Goal: Transaction & Acquisition: Purchase product/service

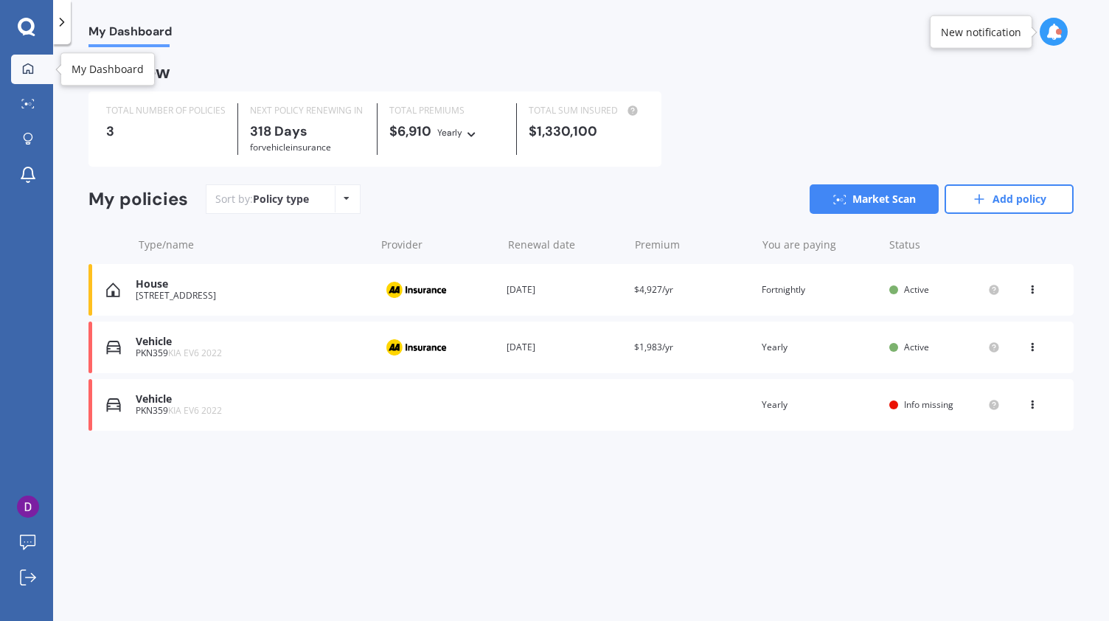
click at [32, 63] on icon at bounding box center [28, 69] width 12 height 12
click at [57, 16] on icon at bounding box center [62, 22] width 15 height 15
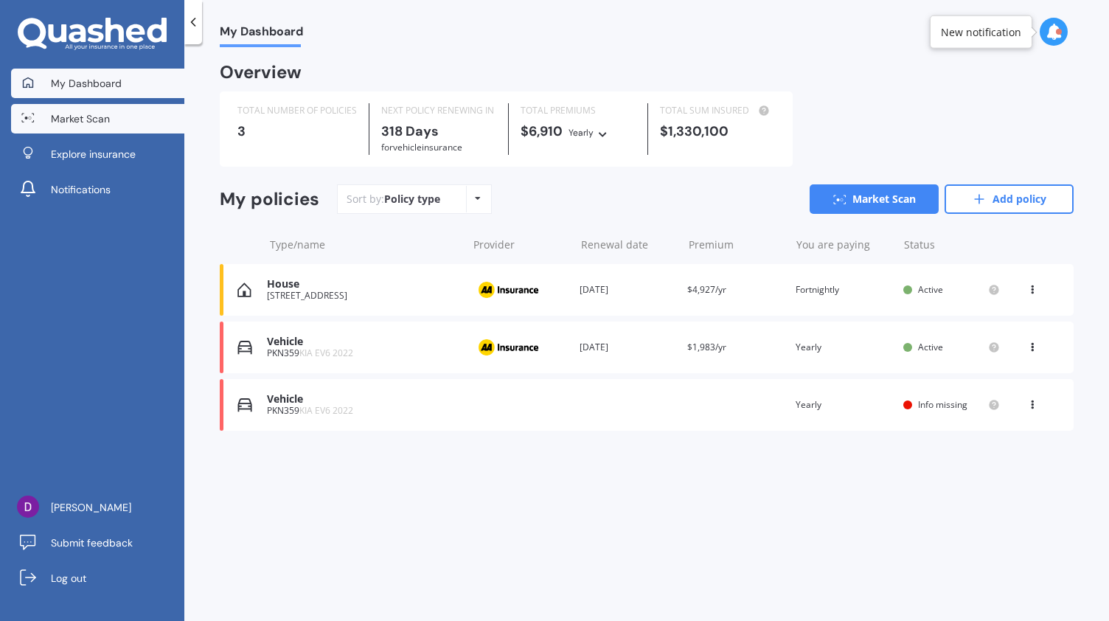
click at [66, 127] on link "Market Scan" at bounding box center [97, 118] width 173 height 29
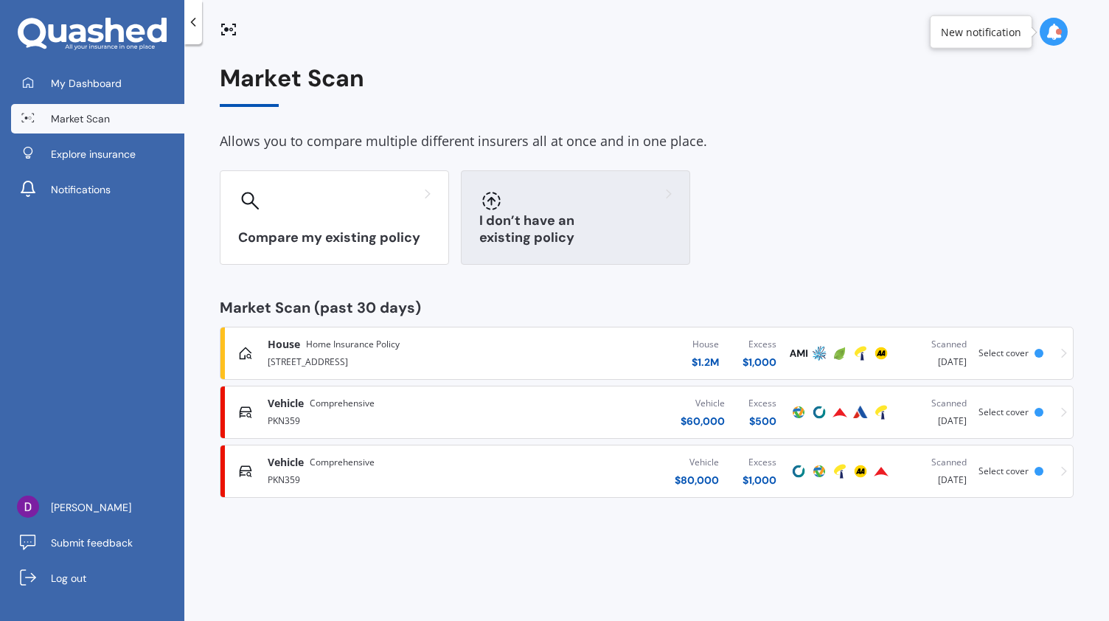
click at [577, 223] on div "I don’t have an existing policy" at bounding box center [575, 217] width 229 height 94
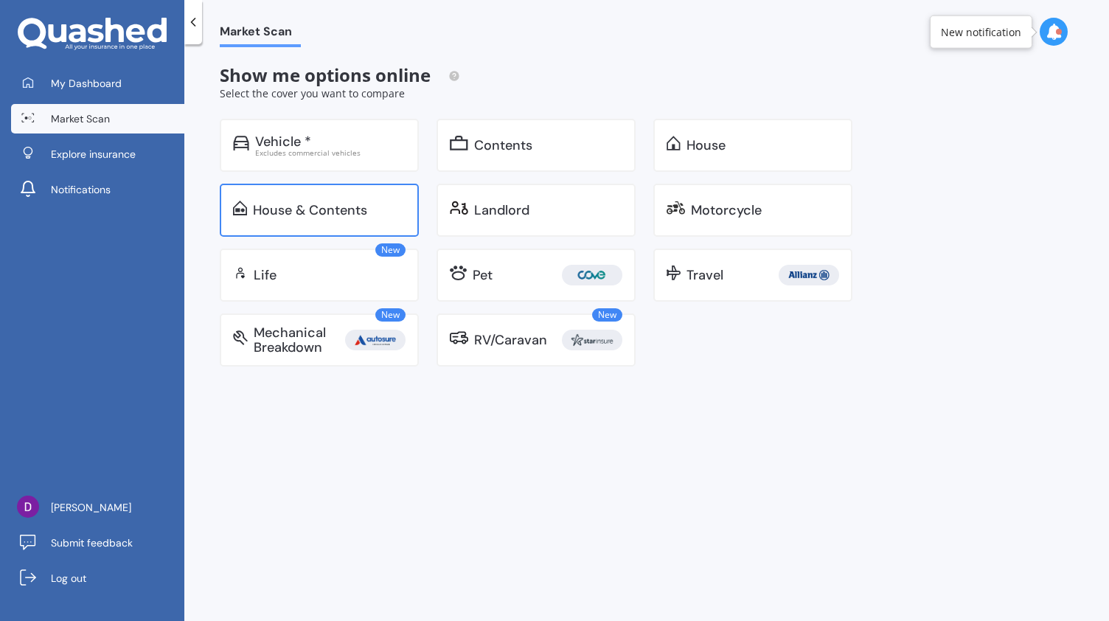
click at [347, 207] on div "House & Contents" at bounding box center [310, 210] width 114 height 15
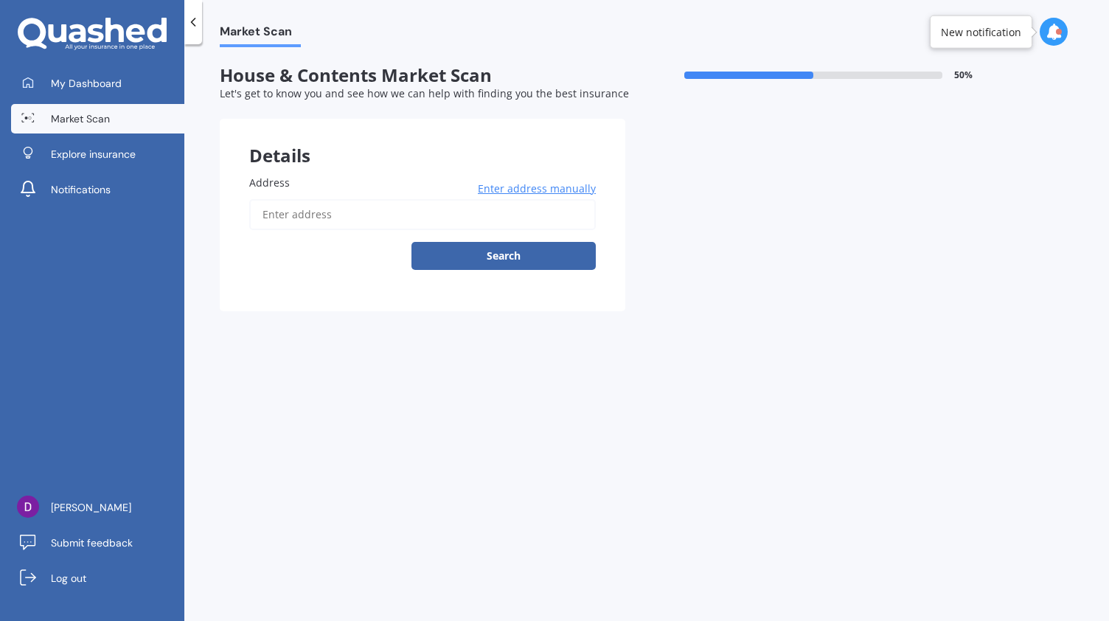
click at [344, 214] on input "Address" at bounding box center [422, 214] width 347 height 31
type input "[STREET_ADDRESS]"
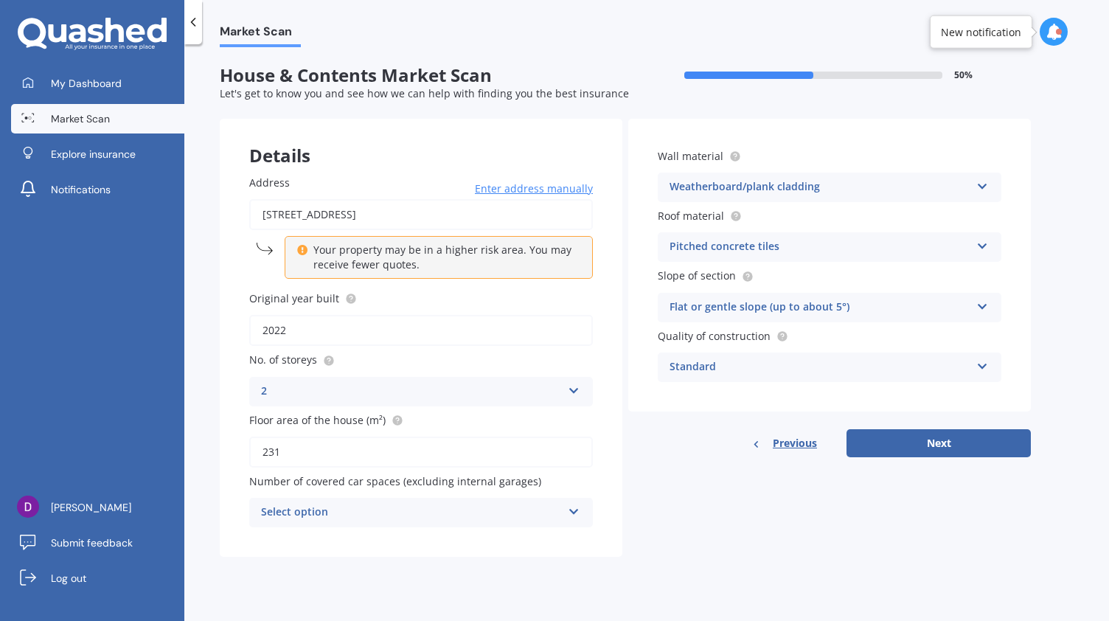
click at [400, 510] on div "Select option" at bounding box center [411, 513] width 301 height 18
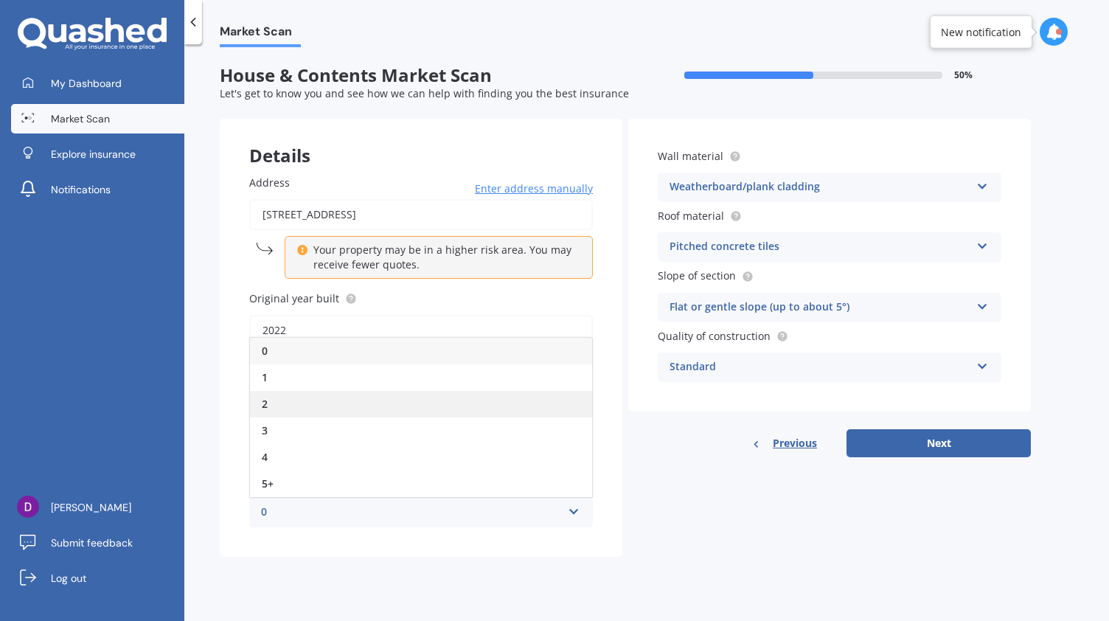
click at [276, 397] on div "2" at bounding box center [421, 404] width 342 height 27
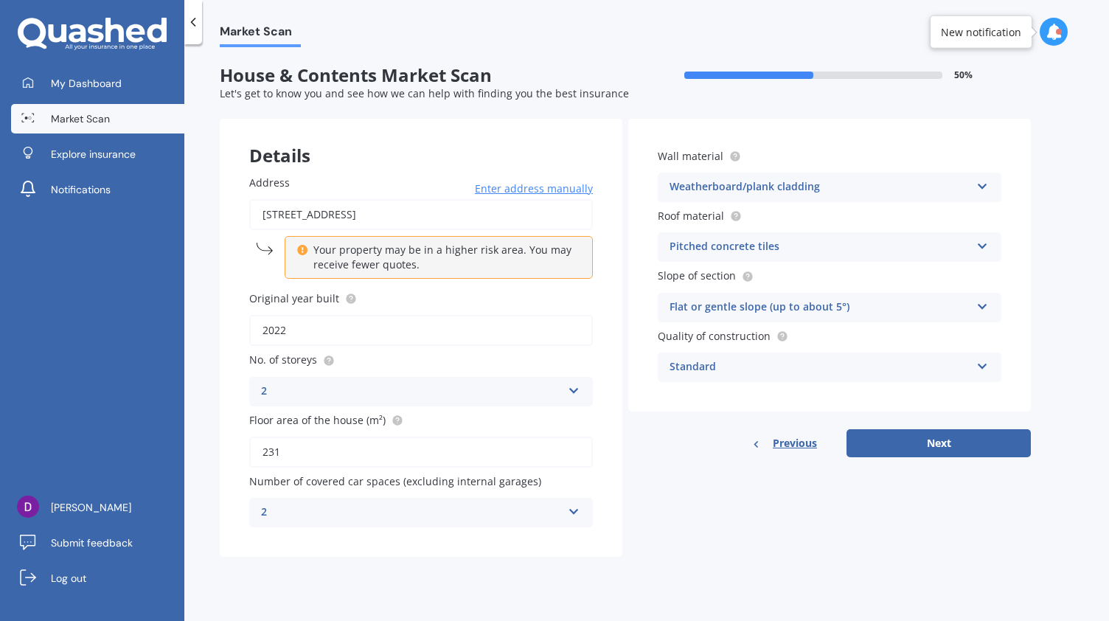
click at [721, 246] on div "Pitched concrete tiles" at bounding box center [820, 247] width 301 height 18
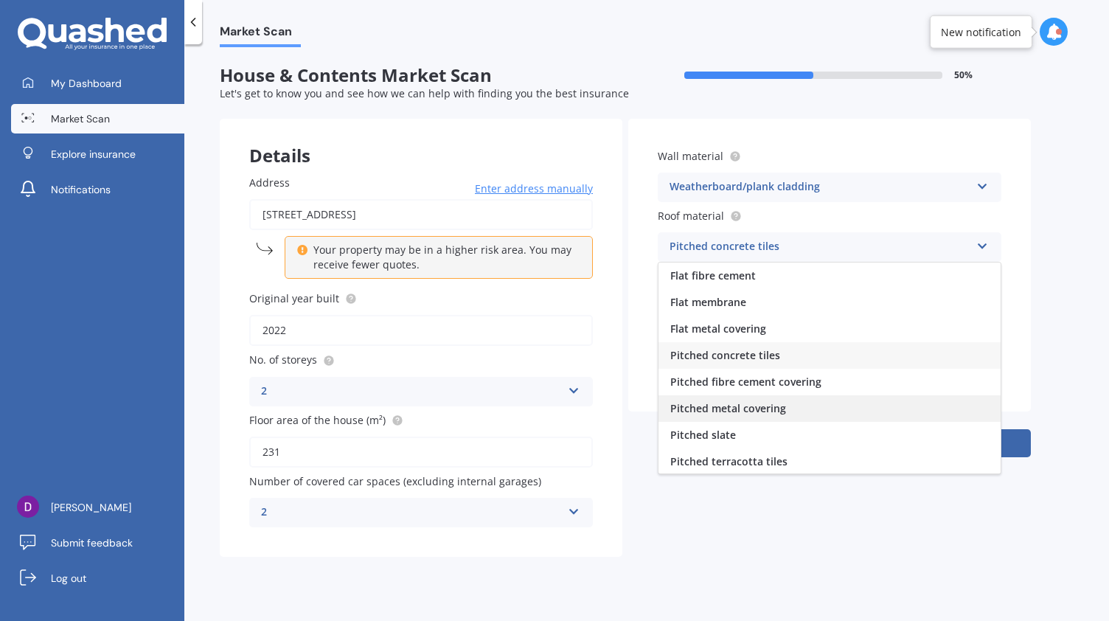
click at [720, 413] on span "Pitched metal covering" at bounding box center [728, 408] width 116 height 14
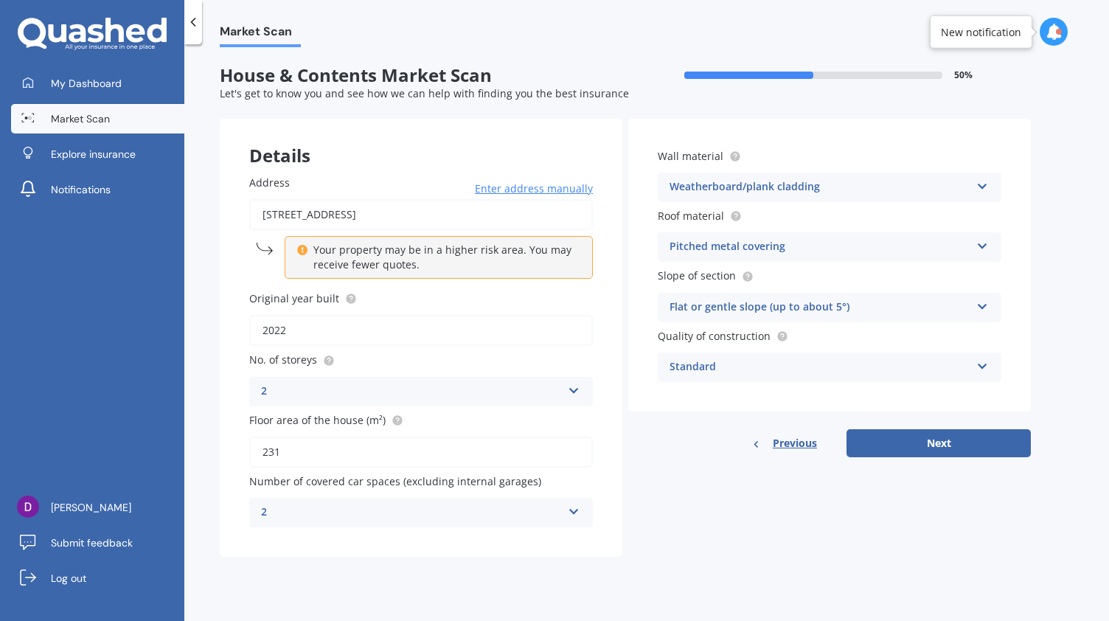
click at [708, 303] on div "Flat or gentle slope (up to about 5°)" at bounding box center [820, 308] width 301 height 18
click at [708, 333] on span "Flat or gentle slope (up to about 5°)" at bounding box center [760, 336] width 180 height 14
click at [707, 366] on div "Standard" at bounding box center [820, 367] width 301 height 18
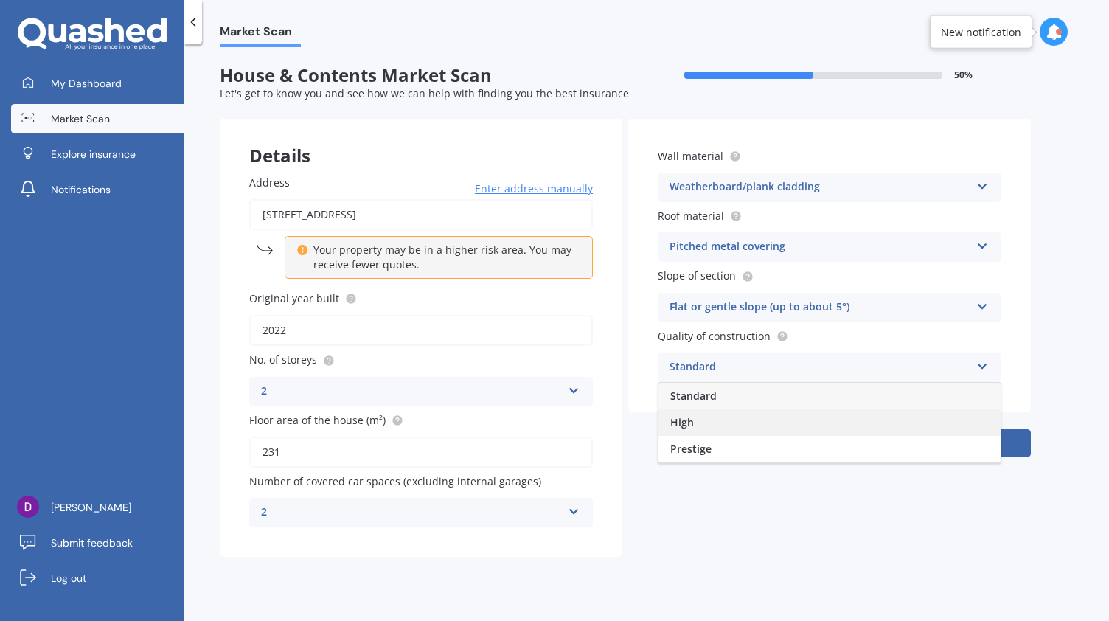
click at [699, 420] on div "High" at bounding box center [829, 422] width 342 height 27
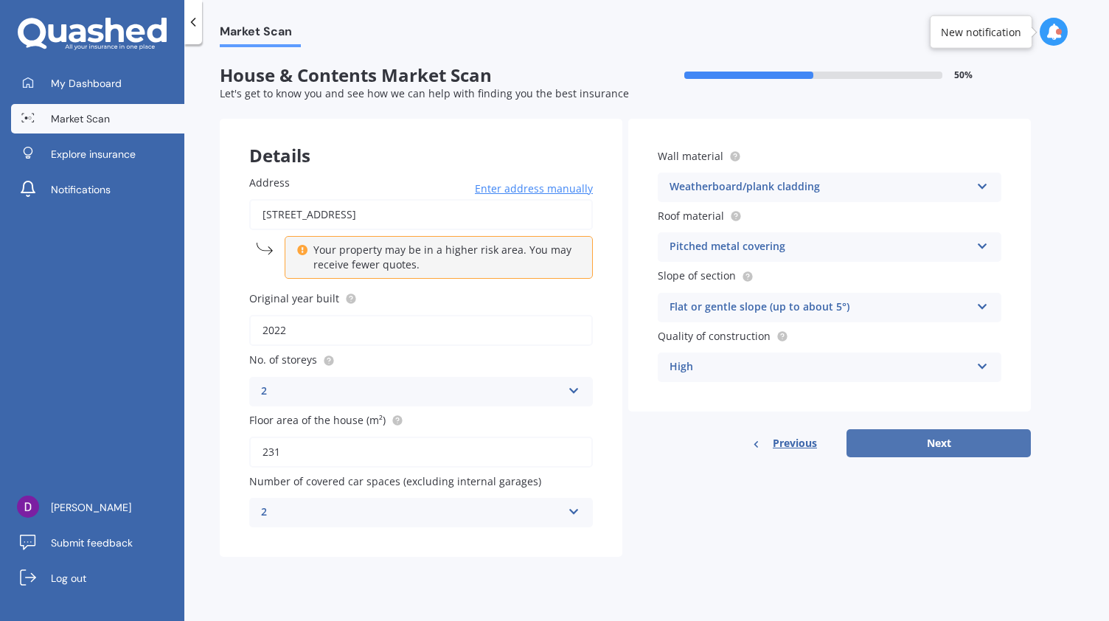
click at [920, 434] on button "Next" at bounding box center [938, 443] width 184 height 28
select select "04"
select select "09"
select select "1982"
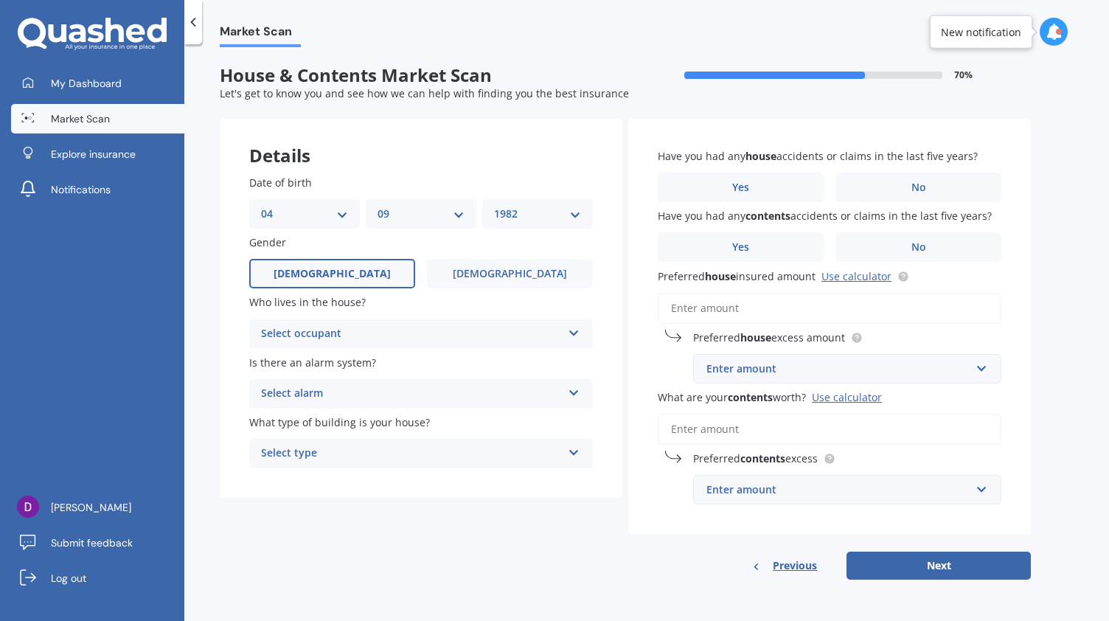
click at [351, 341] on div "Select occupant" at bounding box center [411, 334] width 301 height 18
click at [308, 369] on div "Owner" at bounding box center [421, 363] width 342 height 27
click at [307, 387] on div "Select alarm" at bounding box center [411, 394] width 301 height 18
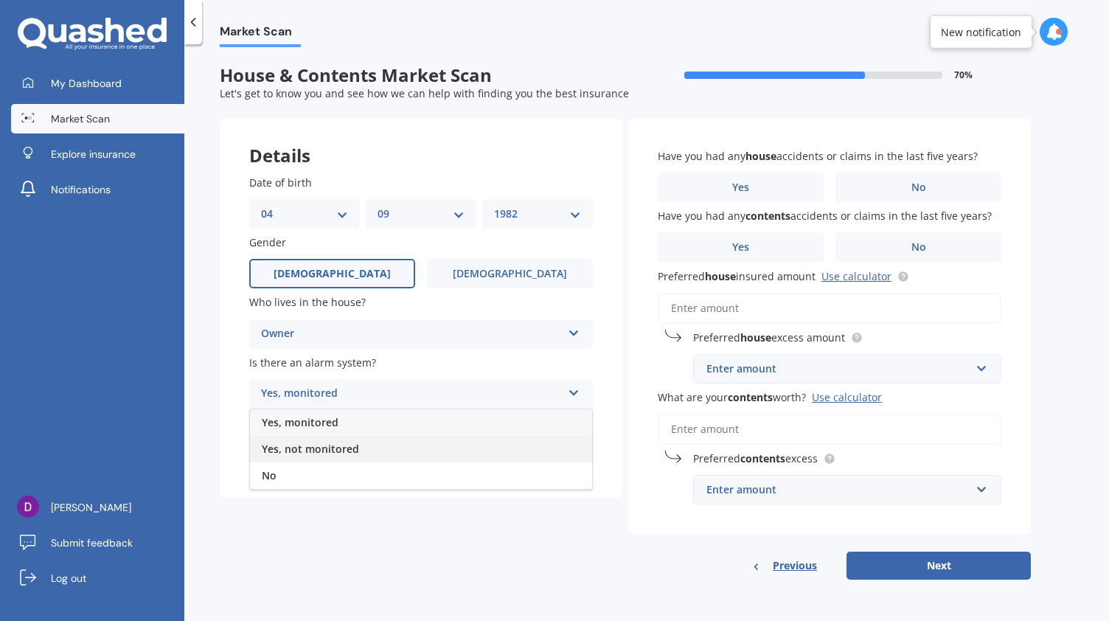
click at [305, 448] on span "Yes, not monitored" at bounding box center [310, 449] width 97 height 14
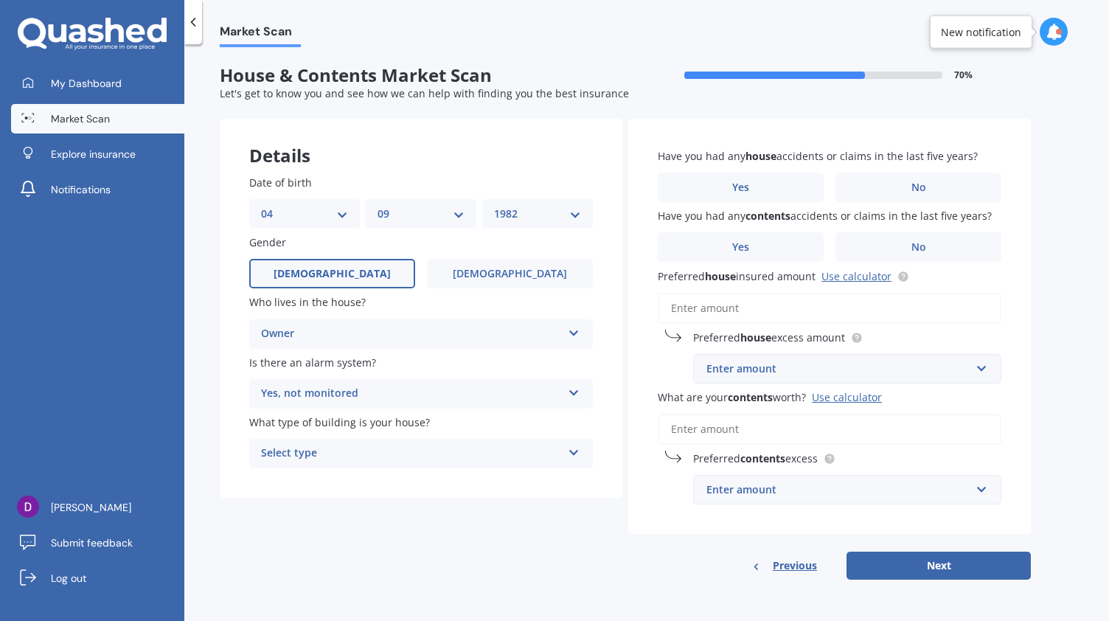
click at [305, 452] on div "Select type" at bounding box center [411, 454] width 301 height 18
click at [299, 481] on span "Freestanding" at bounding box center [295, 482] width 66 height 14
click at [874, 181] on label "No" at bounding box center [918, 187] width 166 height 29
click at [0, 0] on input "No" at bounding box center [0, 0] width 0 height 0
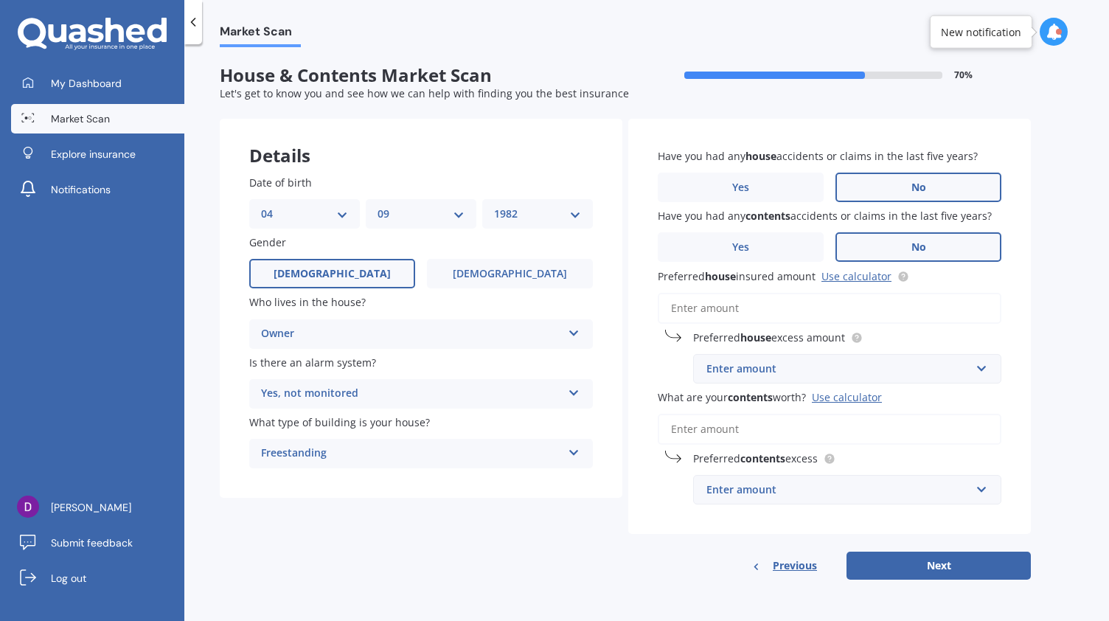
click at [877, 240] on label "No" at bounding box center [918, 246] width 166 height 29
click at [0, 0] on input "No" at bounding box center [0, 0] width 0 height 0
click at [736, 308] on input "Preferred house insured amount Use calculator" at bounding box center [830, 308] width 344 height 31
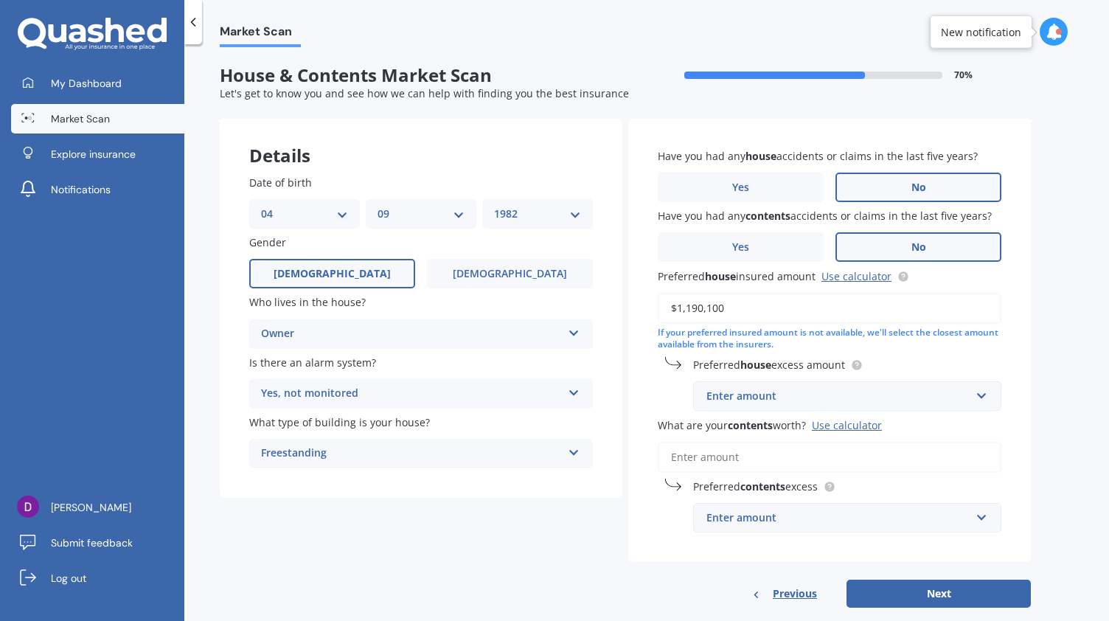
type input "$1,190,100"
click at [791, 403] on div "Enter amount" at bounding box center [838, 396] width 264 height 16
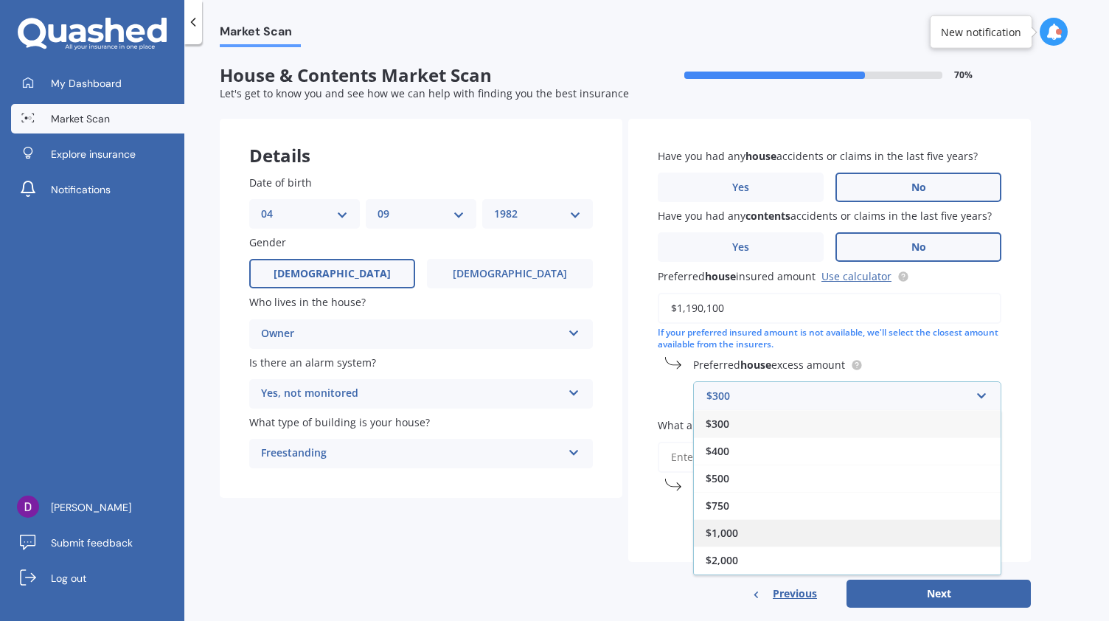
click at [723, 536] on span "$1,000" at bounding box center [722, 533] width 32 height 14
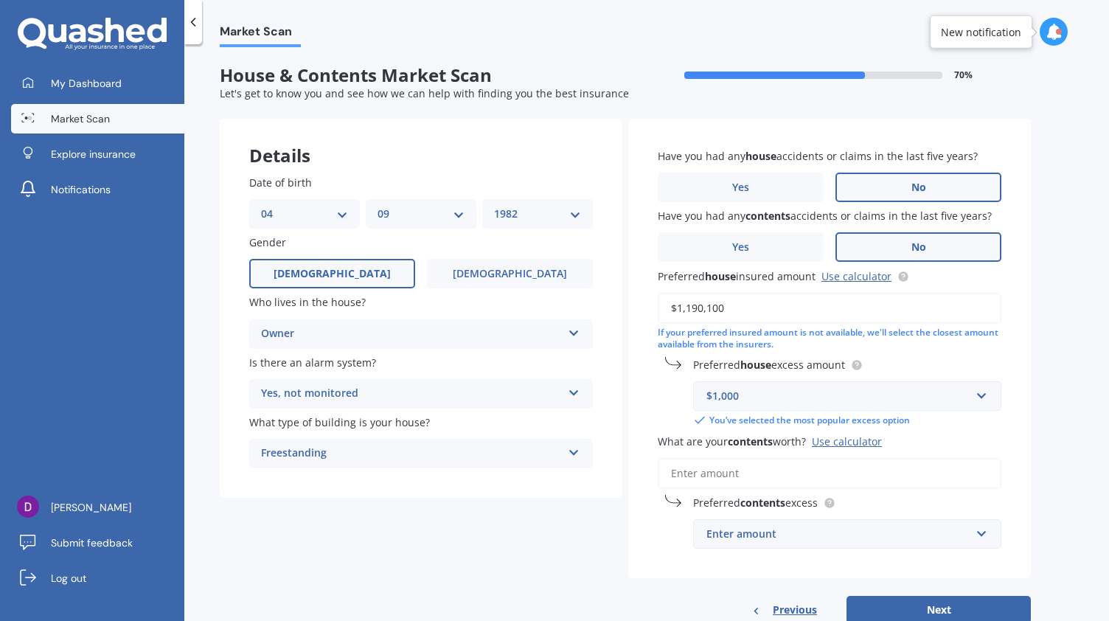
click at [706, 473] on input "What are your contents worth? Use calculator" at bounding box center [830, 473] width 344 height 31
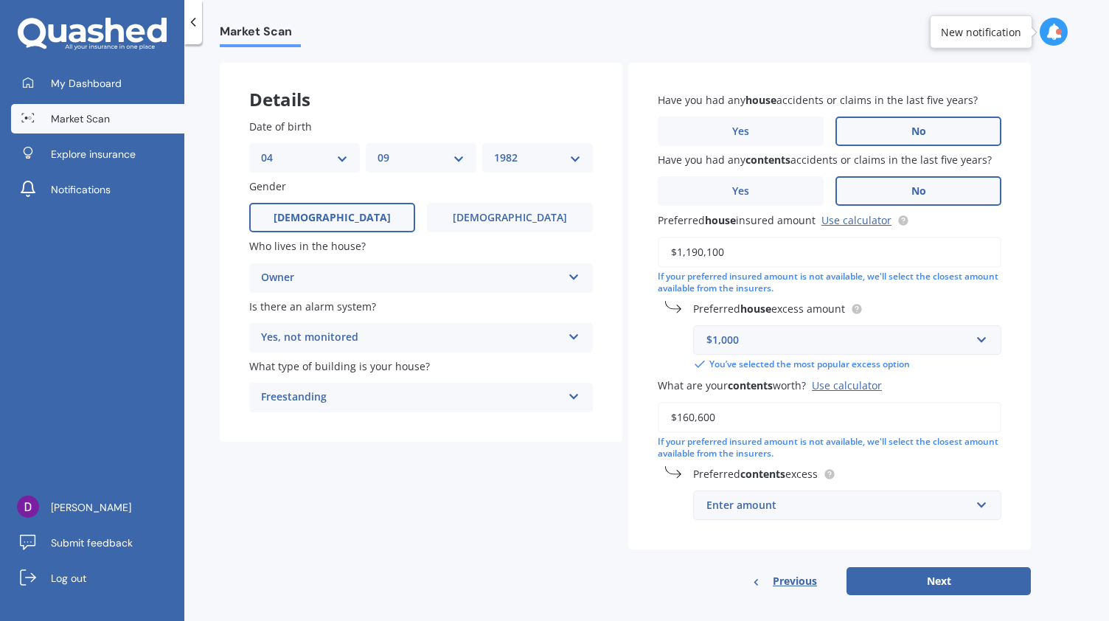
scroll to position [70, 0]
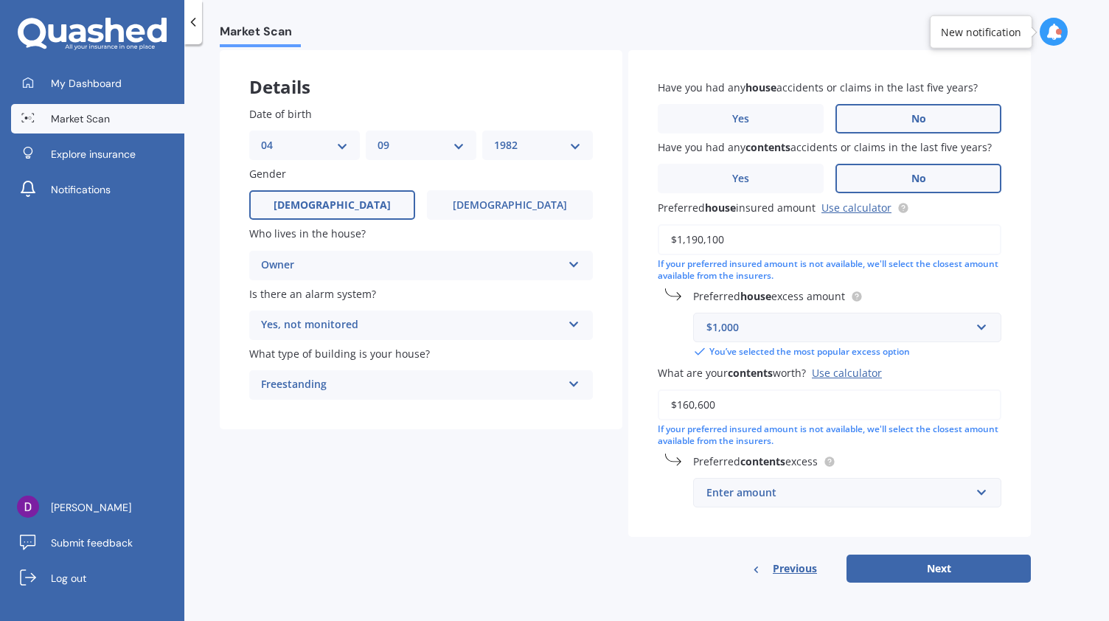
type input "$160,600"
click at [831, 491] on div "Enter amount" at bounding box center [838, 492] width 264 height 16
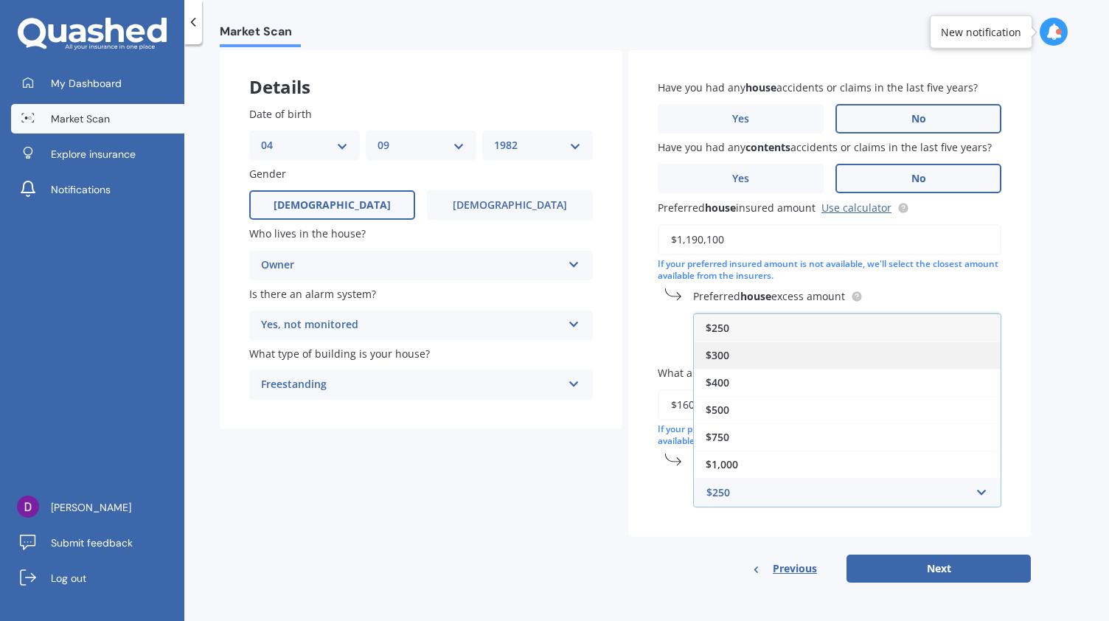
click at [726, 358] on span "$300" at bounding box center [718, 355] width 24 height 14
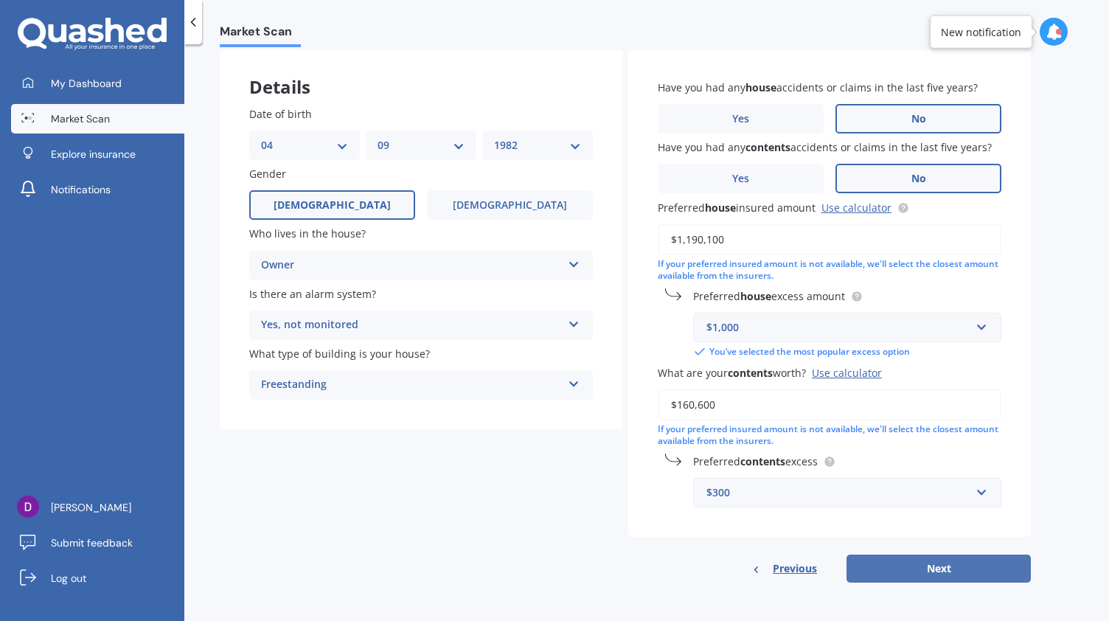
click at [924, 564] on button "Next" at bounding box center [938, 568] width 184 height 28
select select "04"
select select "09"
select select "1982"
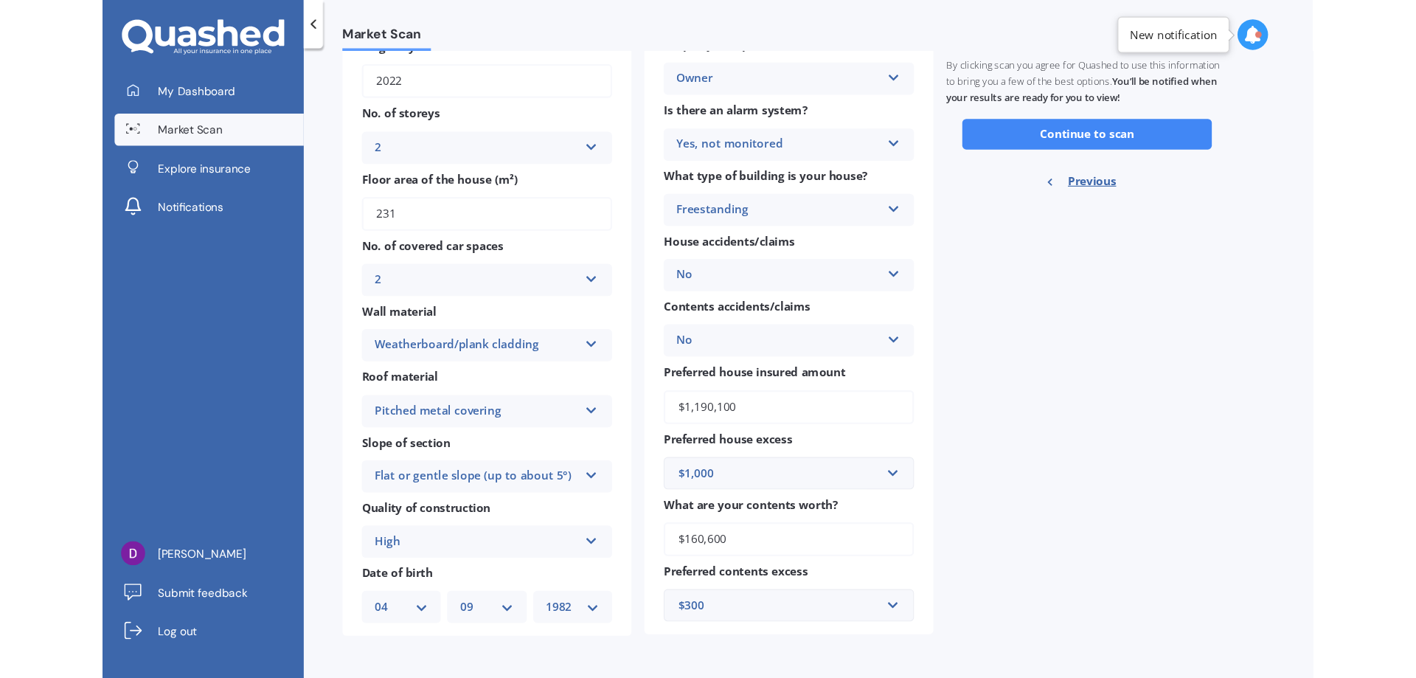
scroll to position [0, 0]
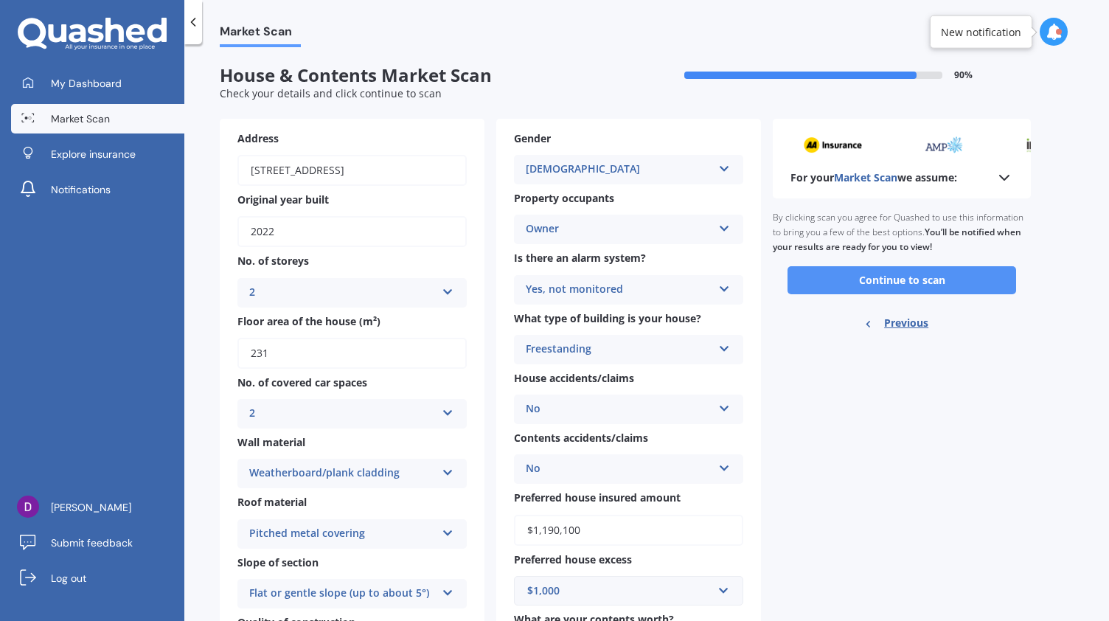
click at [865, 278] on button "Continue to scan" at bounding box center [901, 280] width 229 height 28
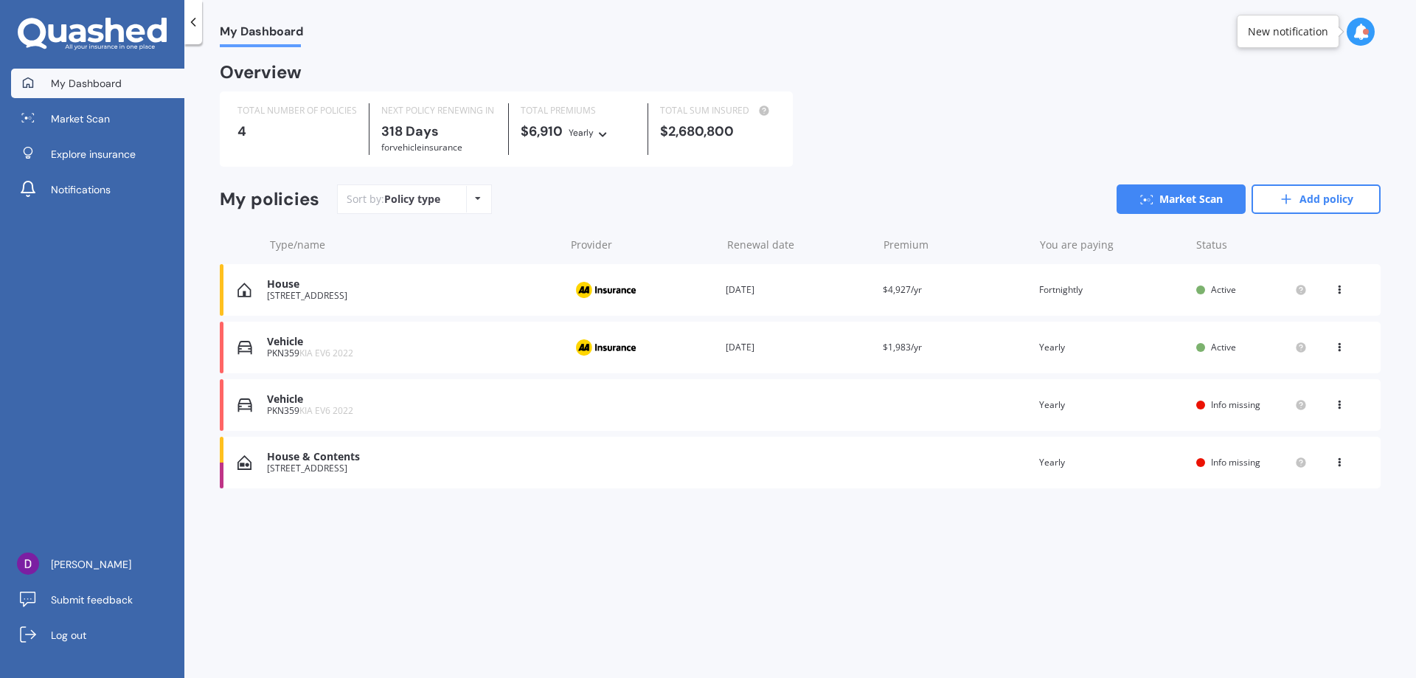
click at [316, 461] on div "House & Contents" at bounding box center [412, 457] width 290 height 13
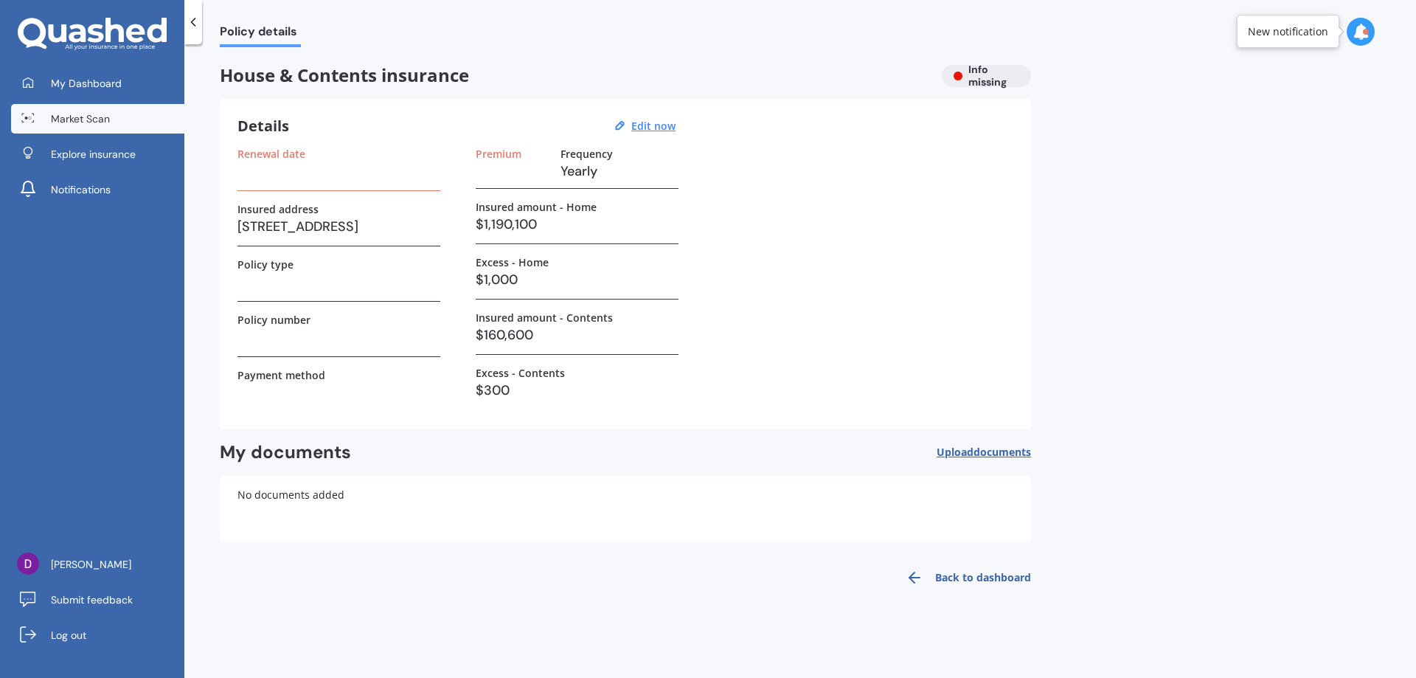
click at [124, 112] on link "Market Scan" at bounding box center [97, 118] width 173 height 29
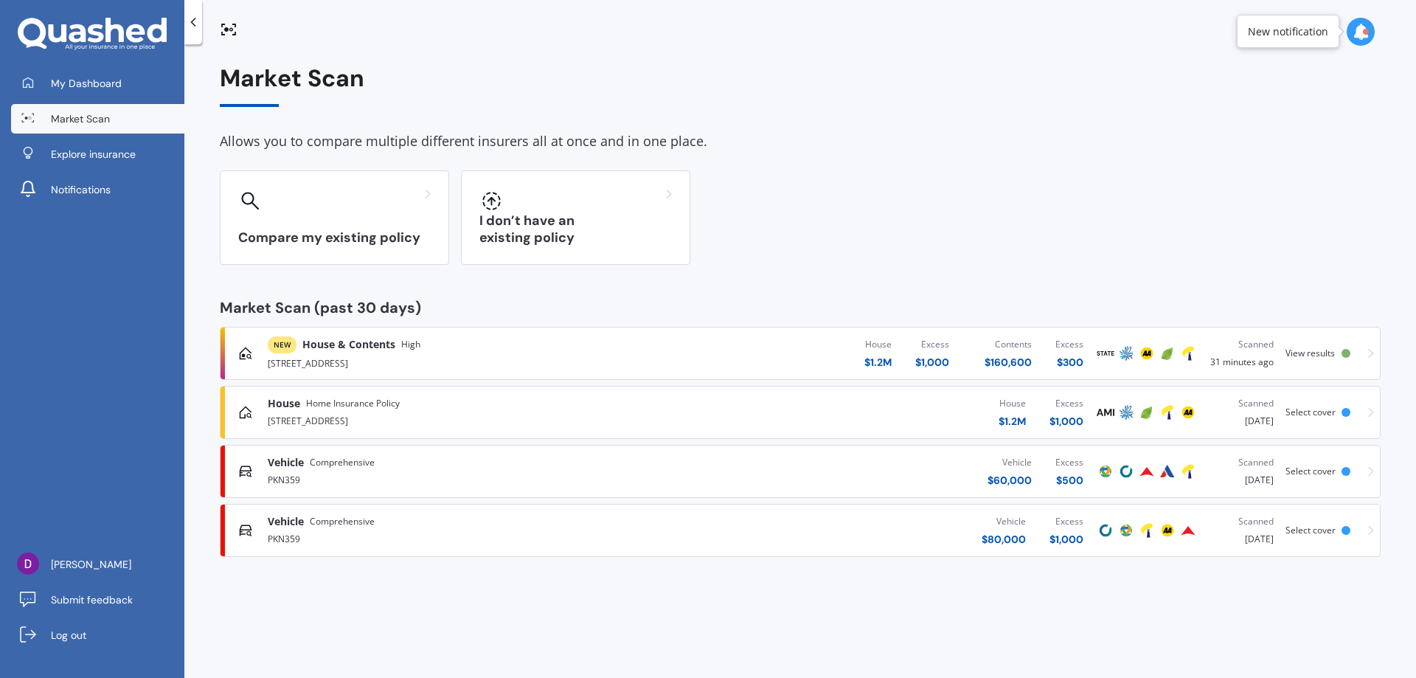
click at [330, 349] on span "House & Contents" at bounding box center [348, 344] width 93 height 15
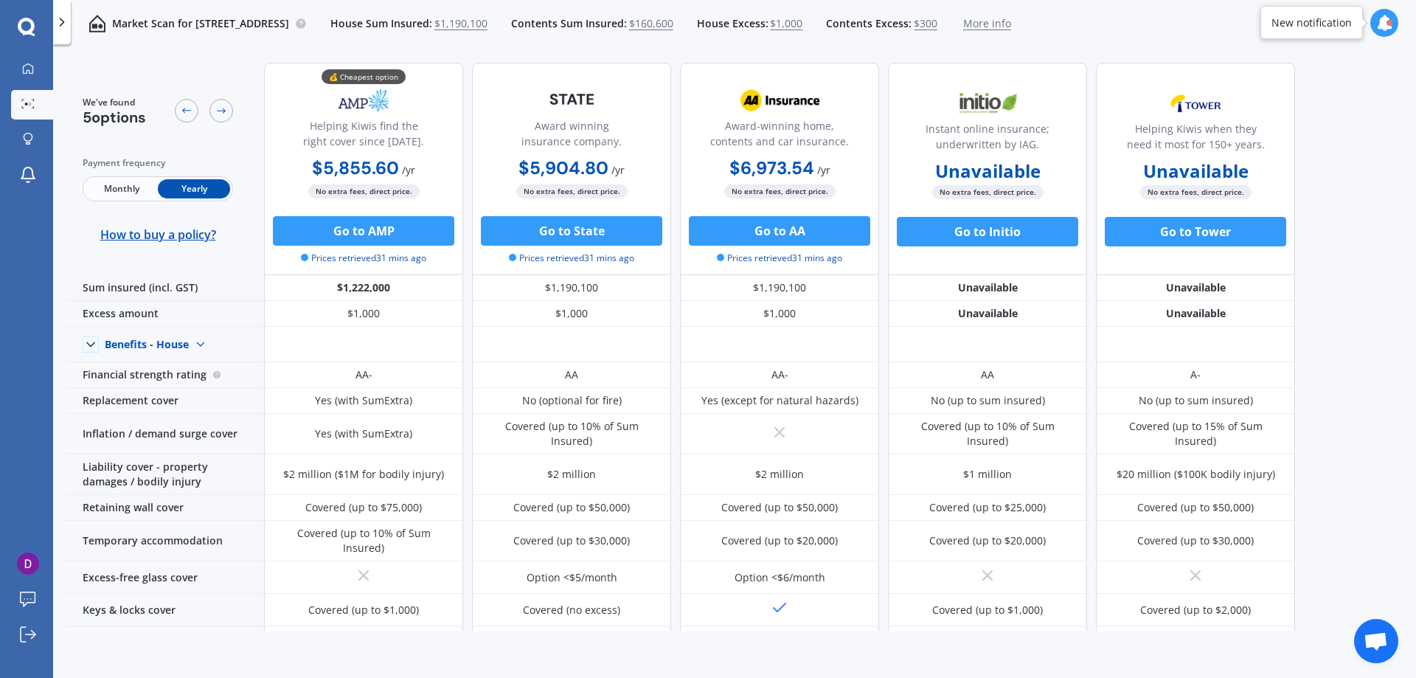
click at [129, 186] on span "Monthly" at bounding box center [122, 188] width 72 height 19
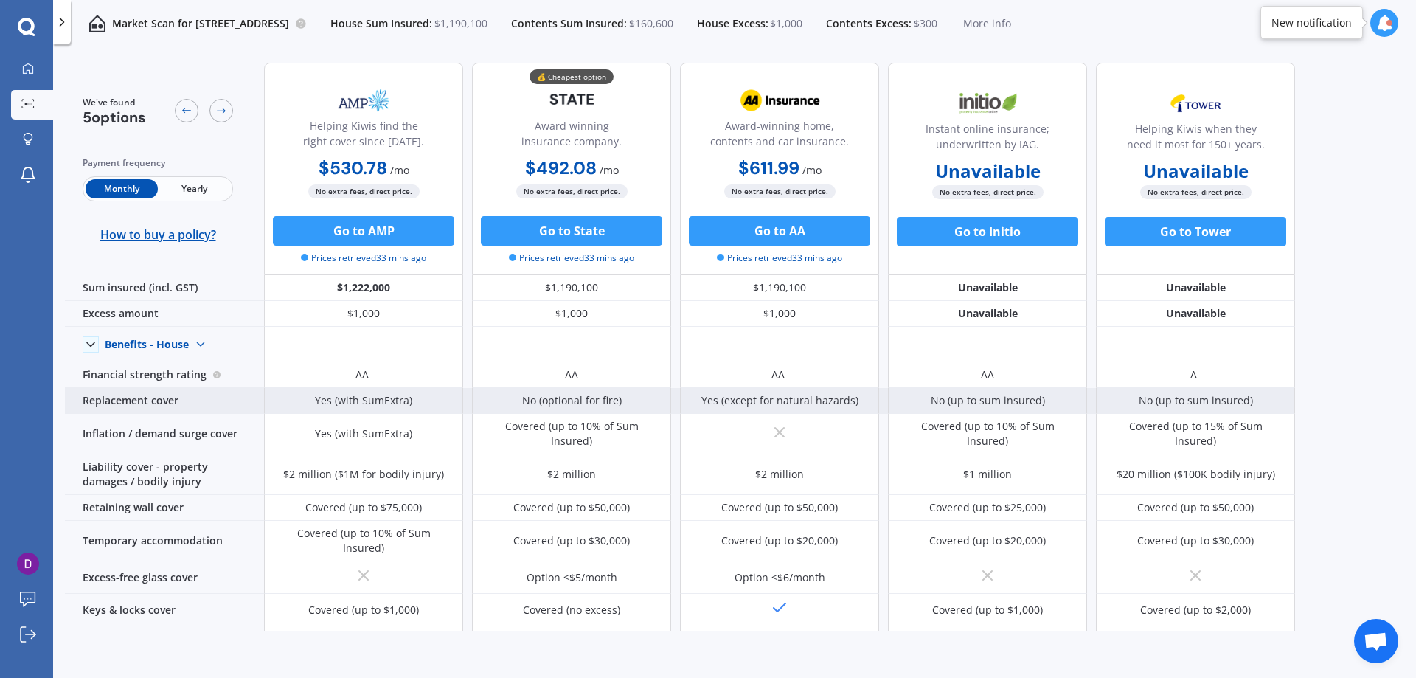
click at [122, 399] on div "Replacement cover" at bounding box center [164, 401] width 199 height 26
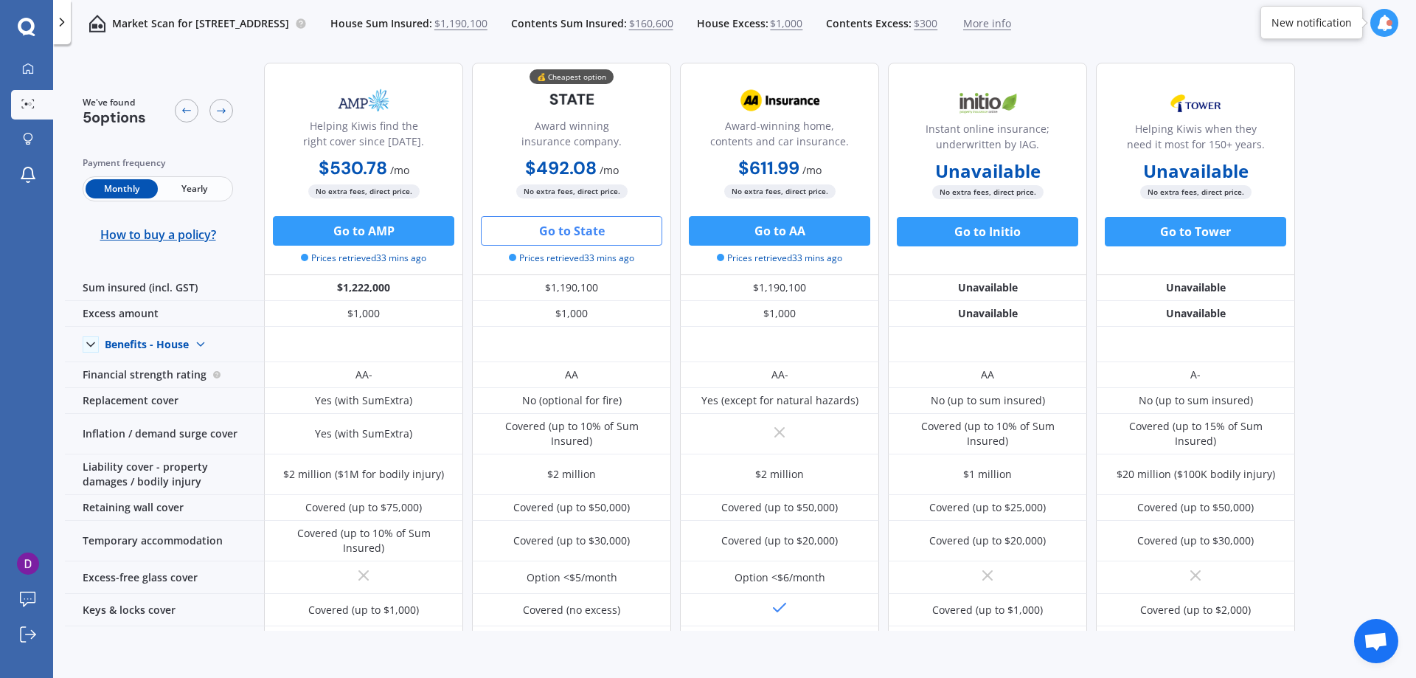
click at [588, 224] on button "Go to State" at bounding box center [571, 230] width 181 height 29
